Goal: Information Seeking & Learning: Learn about a topic

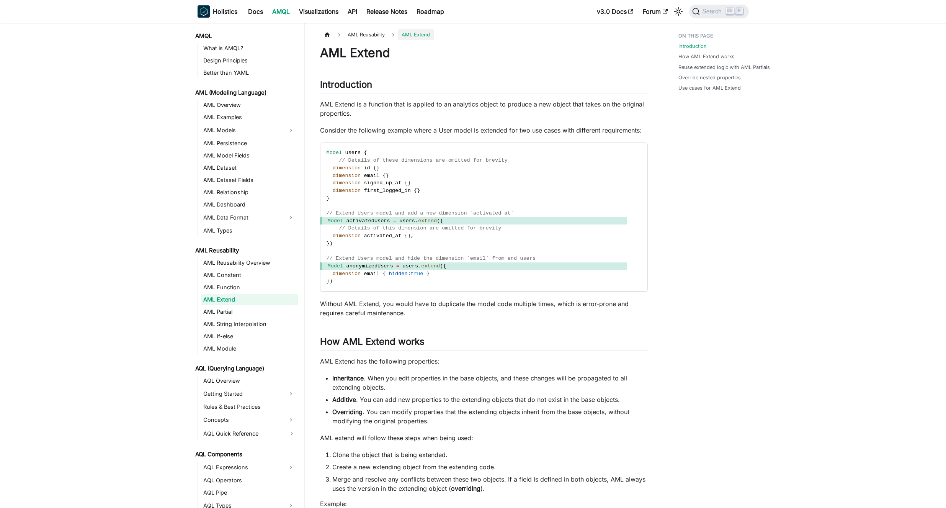
drag, startPoint x: 67, startPoint y: 167, endPoint x: 82, endPoint y: 108, distance: 59.9
drag, startPoint x: 75, startPoint y: 156, endPoint x: 169, endPoint y: 93, distance: 113.1
drag, startPoint x: 76, startPoint y: 189, endPoint x: 91, endPoint y: 109, distance: 81.9
drag, startPoint x: 87, startPoint y: 212, endPoint x: 121, endPoint y: 129, distance: 90.0
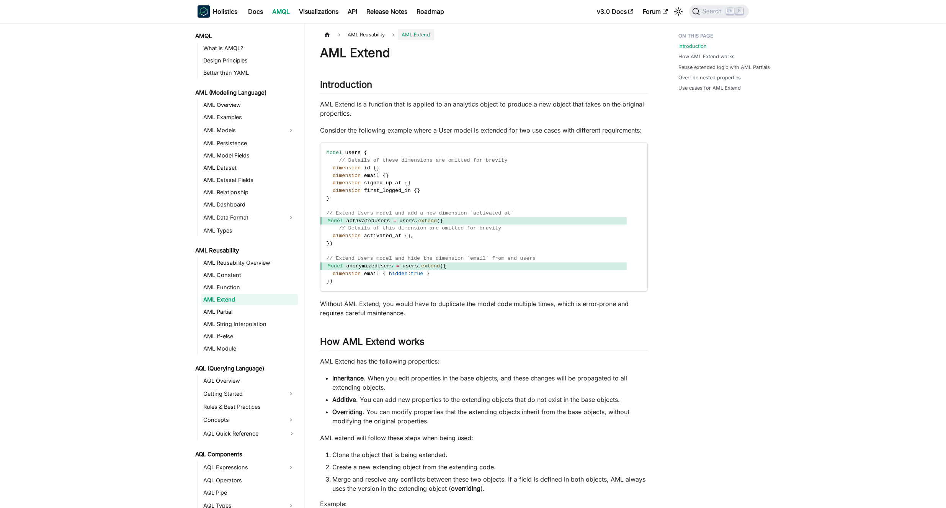
drag, startPoint x: 104, startPoint y: 123, endPoint x: 104, endPoint y: 114, distance: 8.8
click at [224, 49] on link "What is AMQL?" at bounding box center [249, 48] width 97 height 11
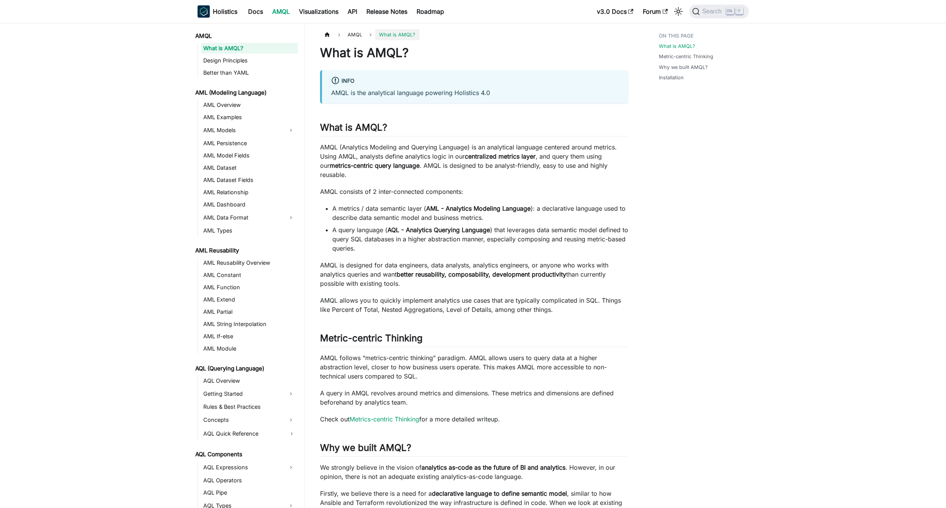
drag, startPoint x: 108, startPoint y: 102, endPoint x: 124, endPoint y: 75, distance: 31.1
drag, startPoint x: 119, startPoint y: 97, endPoint x: 122, endPoint y: 82, distance: 15.3
click at [123, 84] on aside "AMQL What is AMQL? Design Principles Better than YAML AML (Modeling Language) A…" at bounding box center [152, 362] width 305 height 725
drag, startPoint x: 83, startPoint y: 209, endPoint x: 106, endPoint y: 111, distance: 100.3
click at [93, 140] on aside "AMQL What is AMQL? Design Principles Better than YAML AML (Modeling Language) A…" at bounding box center [152, 362] width 305 height 725
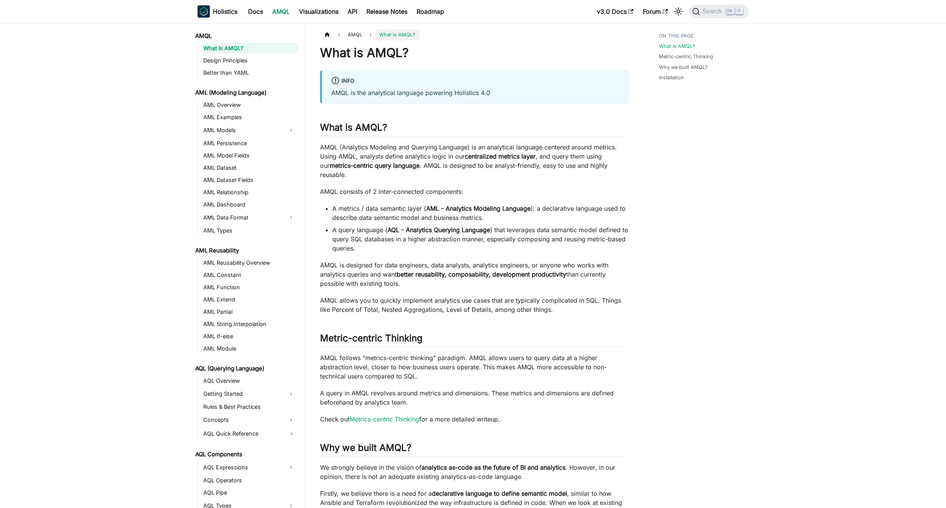
drag, startPoint x: 138, startPoint y: 213, endPoint x: 132, endPoint y: 143, distance: 70.4
click at [132, 143] on aside "AMQL What is AMQL? Design Principles Better than YAML AML (Modeling Language) A…" at bounding box center [152, 362] width 305 height 725
click at [217, 14] on b "Holistics" at bounding box center [225, 11] width 25 height 9
